Goal: Find specific page/section: Find specific page/section

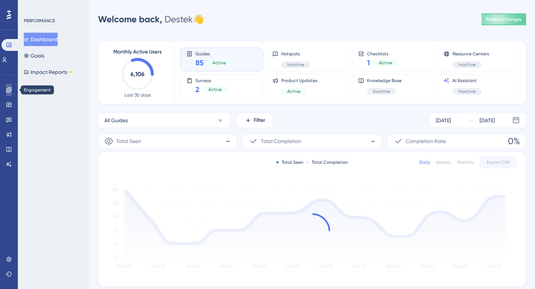
click at [7, 91] on icon at bounding box center [9, 90] width 6 height 6
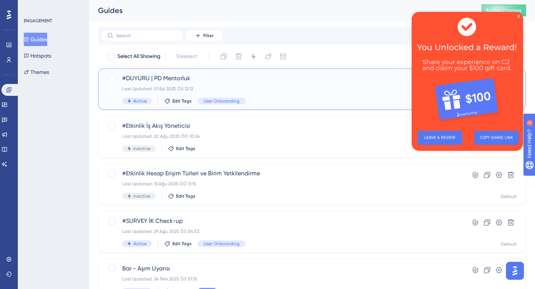
click at [301, 93] on div "#DUYURU | PD Mentorluk Last Updated: 01 Eyl 2025 ÖS 12:12 Active Edit Tags User…" at bounding box center [282, 89] width 320 height 30
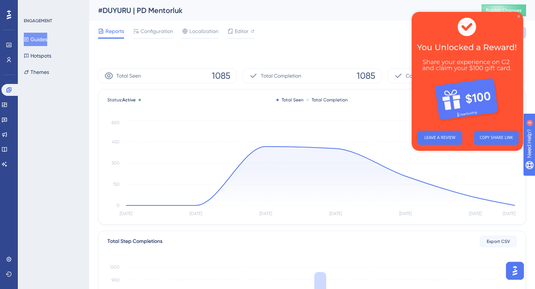
click at [519, 17] on icon "Close Preview" at bounding box center [518, 16] width 3 height 3
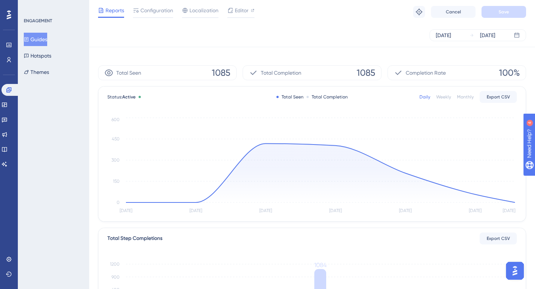
scroll to position [182, 0]
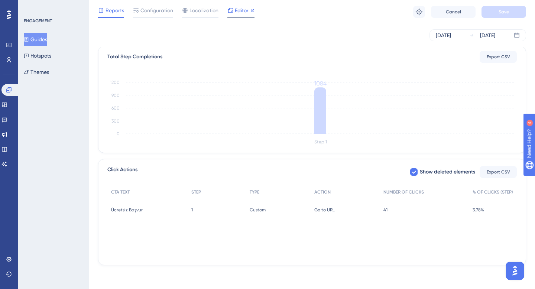
click at [242, 8] on span "Editor" at bounding box center [242, 10] width 14 height 9
